Goal: Check status

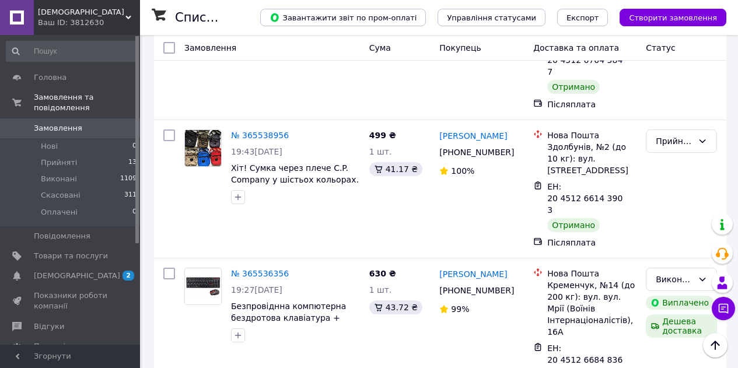
scroll to position [992, 0]
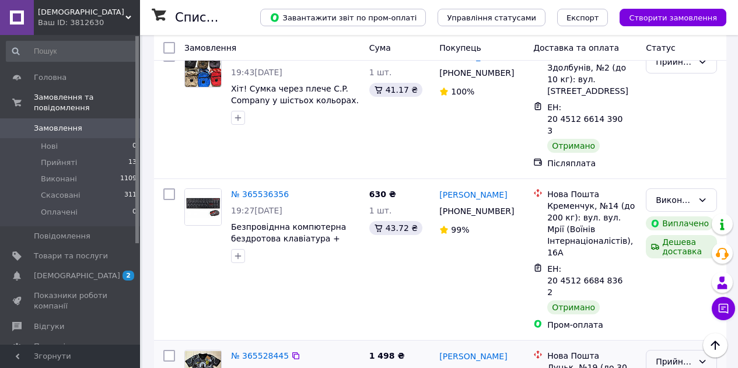
click at [678, 355] on div "Прийнято" at bounding box center [674, 361] width 37 height 13
click at [686, 197] on li "Виконано" at bounding box center [681, 200] width 70 height 21
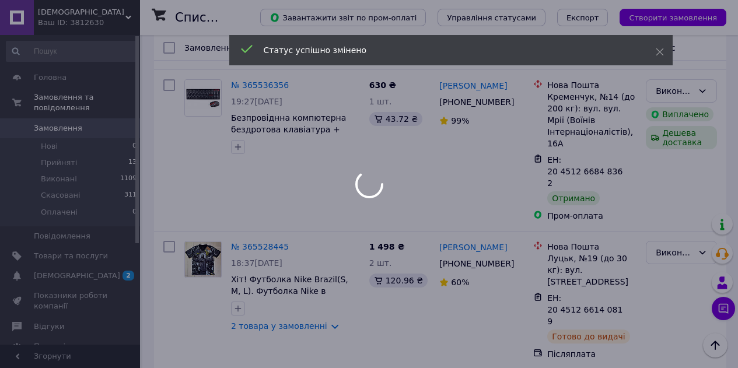
scroll to position [1108, 0]
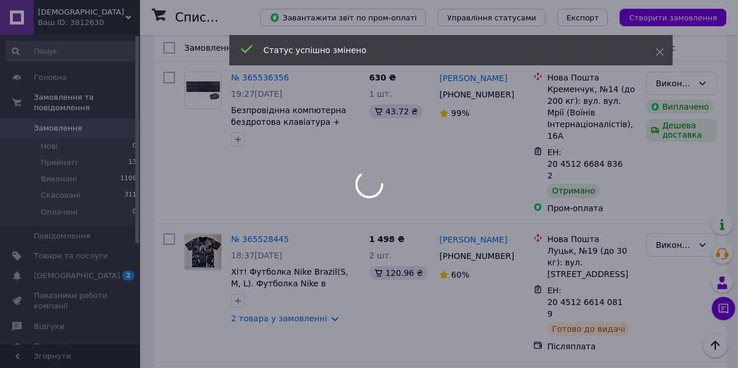
click at [690, 176] on div at bounding box center [369, 184] width 738 height 368
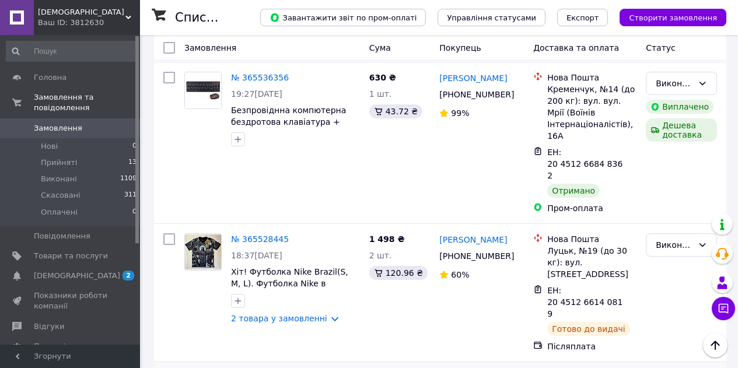
click at [688, 198] on li "Виконано" at bounding box center [681, 198] width 70 height 21
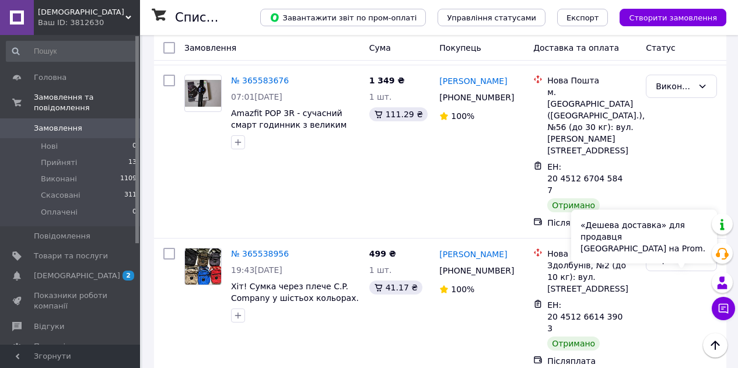
scroll to position [758, 0]
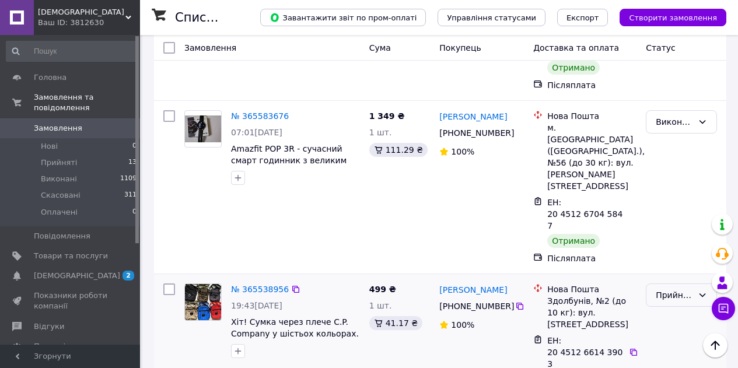
click at [674, 289] on div "Прийнято" at bounding box center [674, 295] width 37 height 13
click at [677, 180] on li "Виконано" at bounding box center [681, 180] width 70 height 21
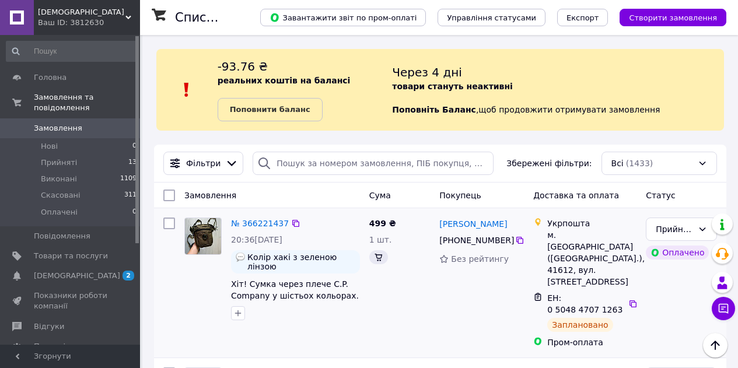
scroll to position [0, 0]
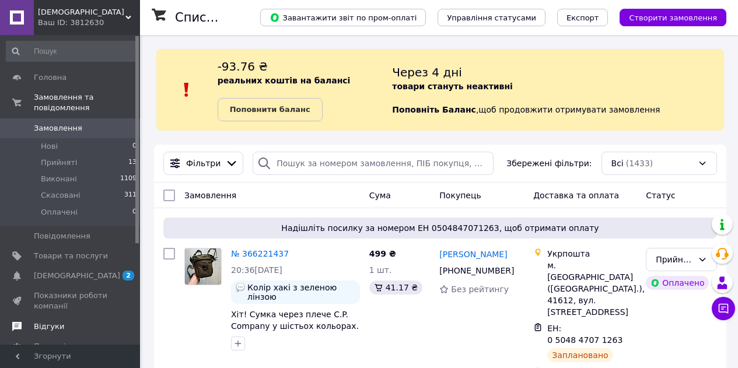
click at [44, 321] on span "Відгуки" at bounding box center [49, 326] width 30 height 10
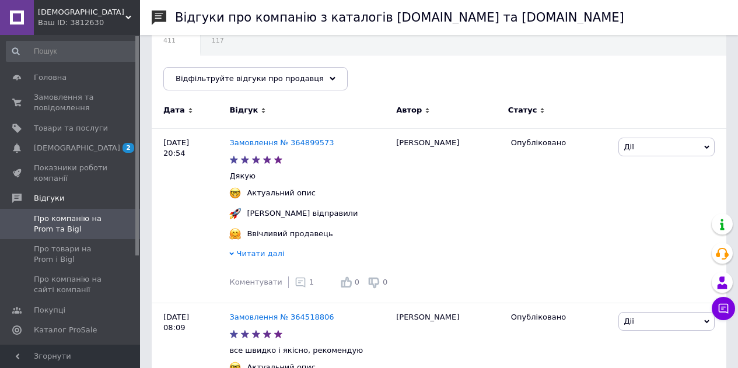
scroll to position [175, 0]
